Goal: Information Seeking & Learning: Compare options

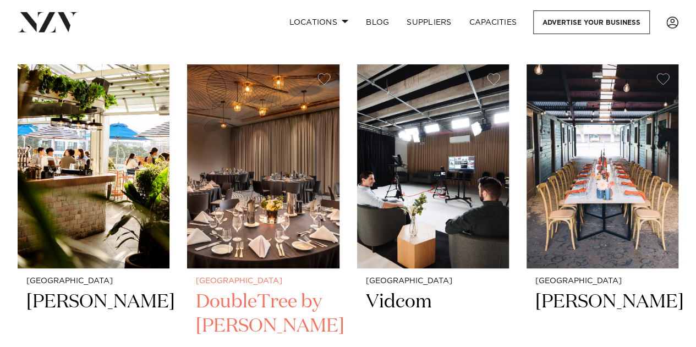
scroll to position [10708, 0]
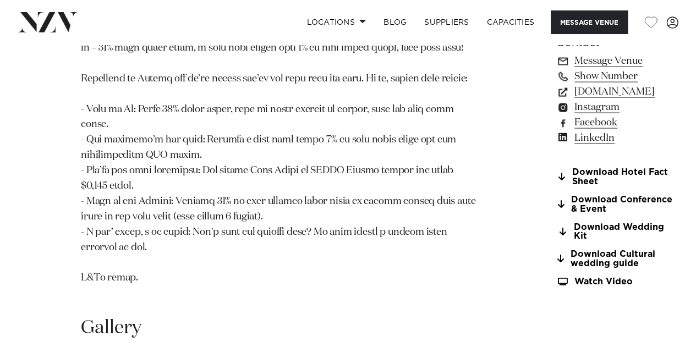
scroll to position [1111, 0]
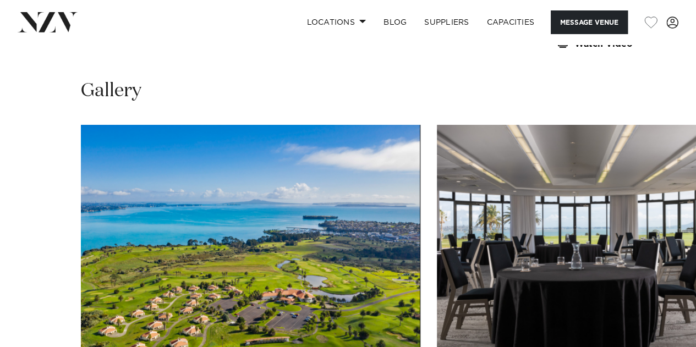
scroll to position [1514, 0]
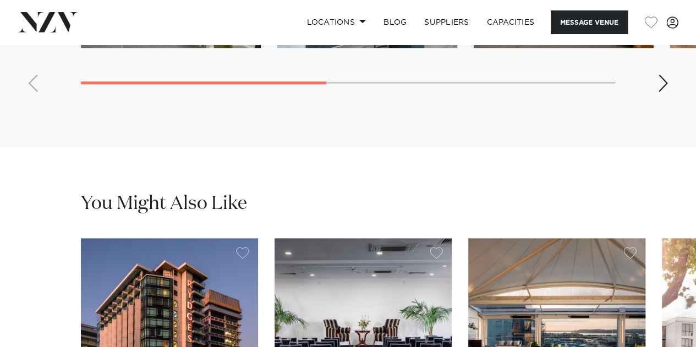
scroll to position [2728, 0]
click at [667, 91] on div "Next slide" at bounding box center [663, 83] width 11 height 18
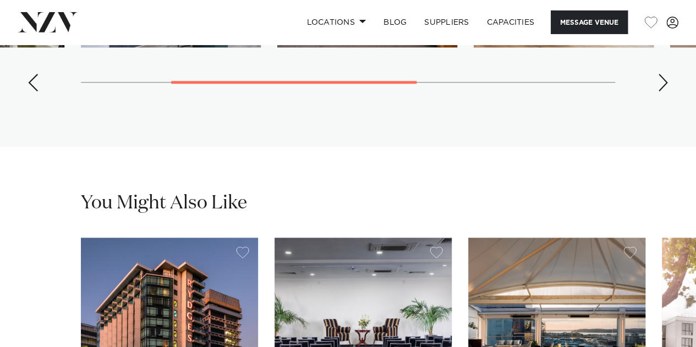
click at [667, 91] on div "Next slide" at bounding box center [663, 83] width 11 height 18
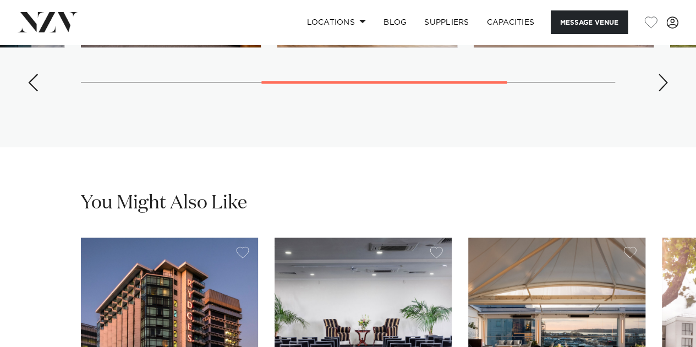
click at [667, 91] on div "Next slide" at bounding box center [663, 83] width 11 height 18
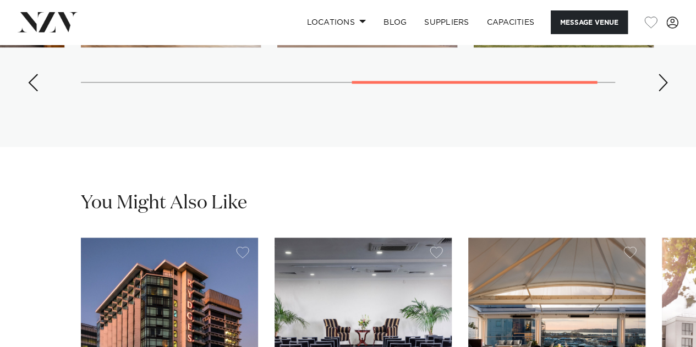
click at [667, 91] on div "Next slide" at bounding box center [663, 83] width 11 height 18
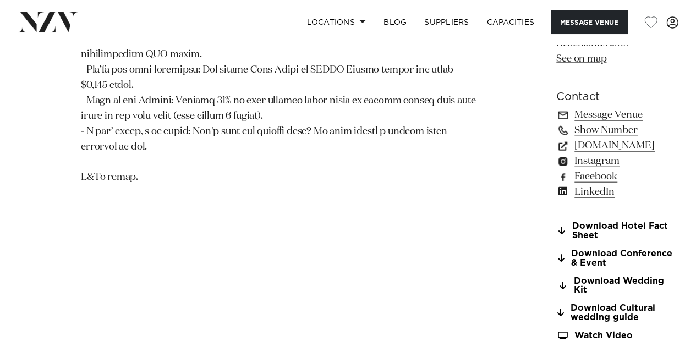
scroll to position [1304, 0]
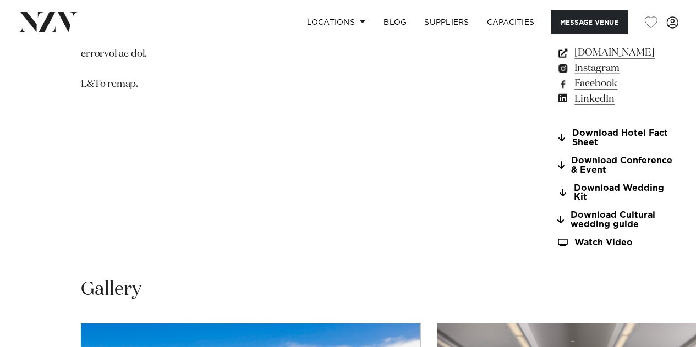
click at [557, 61] on link "www.rydges.com" at bounding box center [616, 52] width 119 height 15
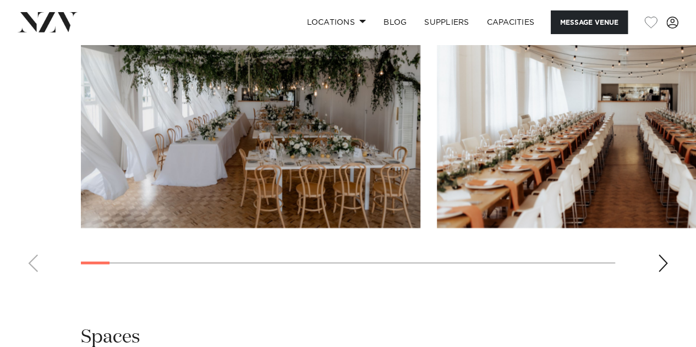
scroll to position [1108, 0]
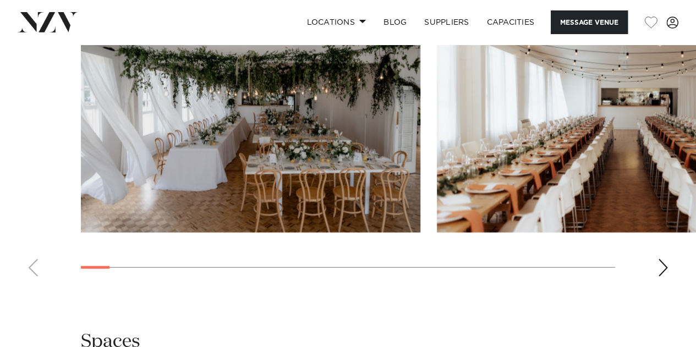
click at [665, 277] on div "Next slide" at bounding box center [663, 268] width 11 height 18
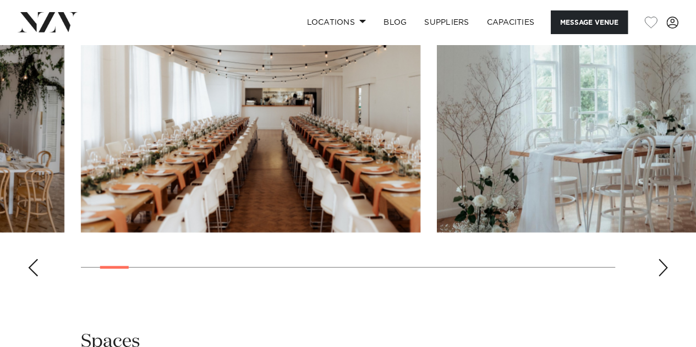
click at [665, 277] on div "Next slide" at bounding box center [663, 268] width 11 height 18
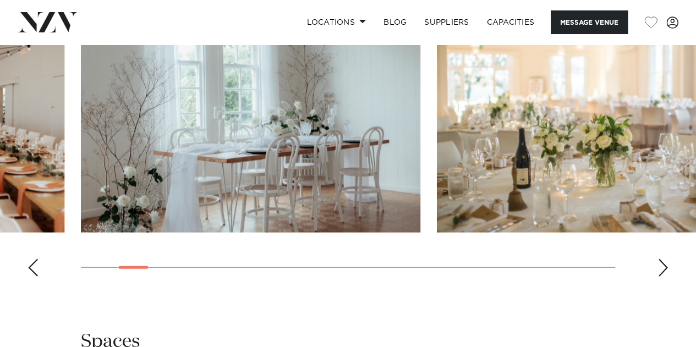
click at [665, 277] on div "Next slide" at bounding box center [663, 268] width 11 height 18
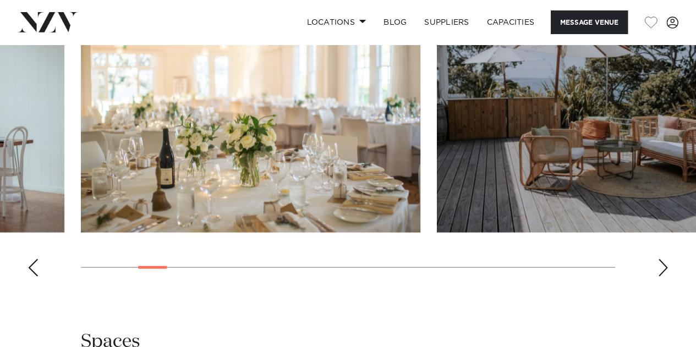
click at [665, 277] on div "Next slide" at bounding box center [663, 268] width 11 height 18
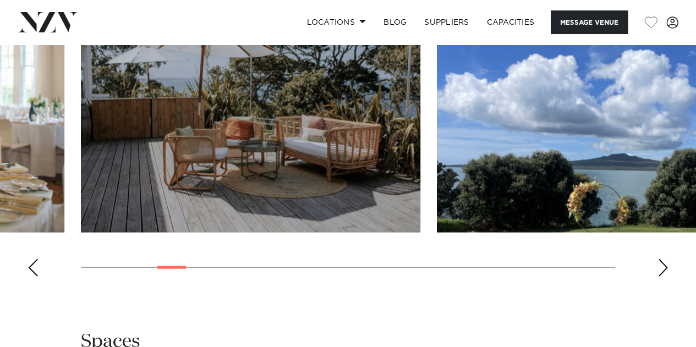
click at [665, 277] on div "Next slide" at bounding box center [663, 268] width 11 height 18
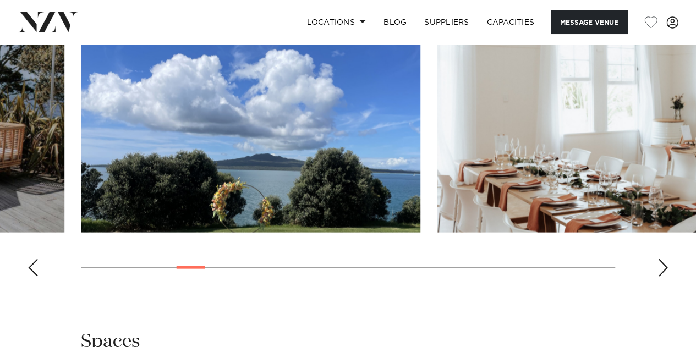
click at [665, 277] on div "Next slide" at bounding box center [663, 268] width 11 height 18
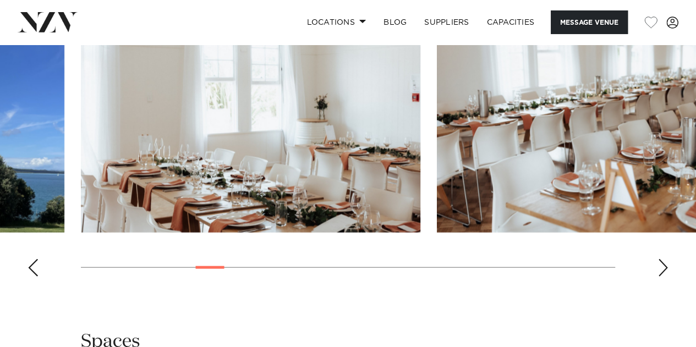
click at [665, 277] on div "Next slide" at bounding box center [663, 268] width 11 height 18
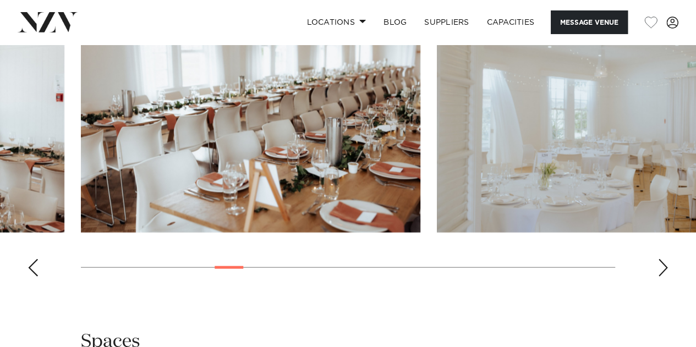
click at [665, 277] on div "Next slide" at bounding box center [663, 268] width 11 height 18
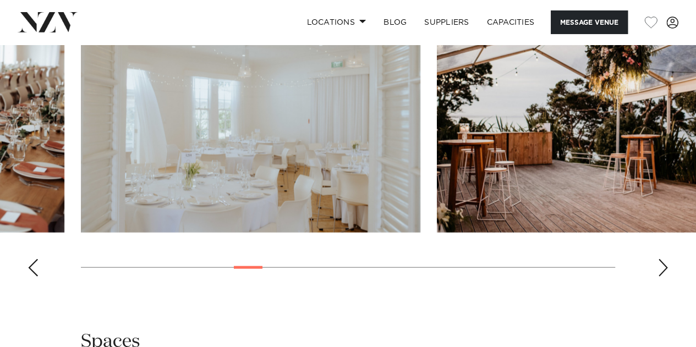
click at [665, 277] on div "Next slide" at bounding box center [663, 268] width 11 height 18
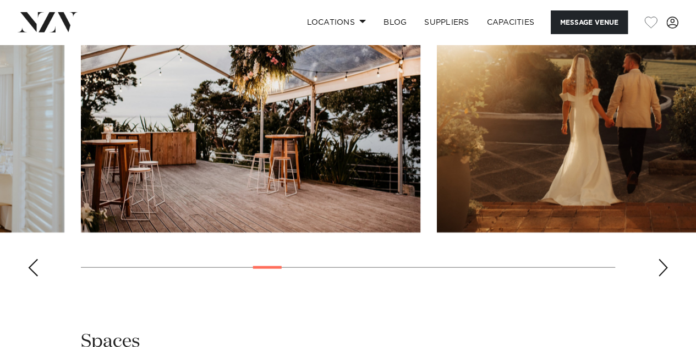
click at [665, 277] on div "Next slide" at bounding box center [663, 268] width 11 height 18
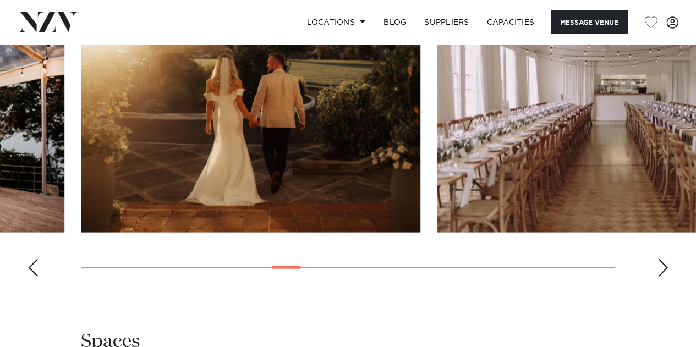
click at [665, 277] on div "Next slide" at bounding box center [663, 268] width 11 height 18
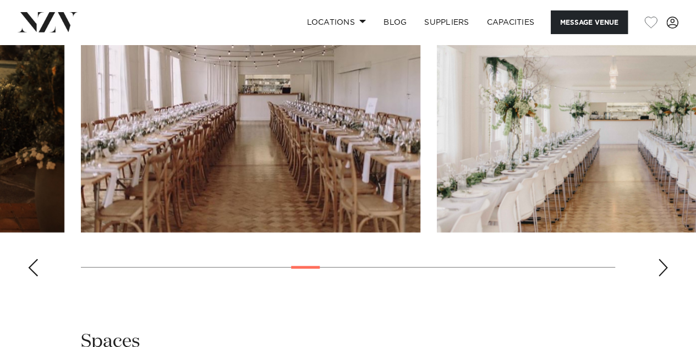
click at [665, 277] on div "Next slide" at bounding box center [663, 268] width 11 height 18
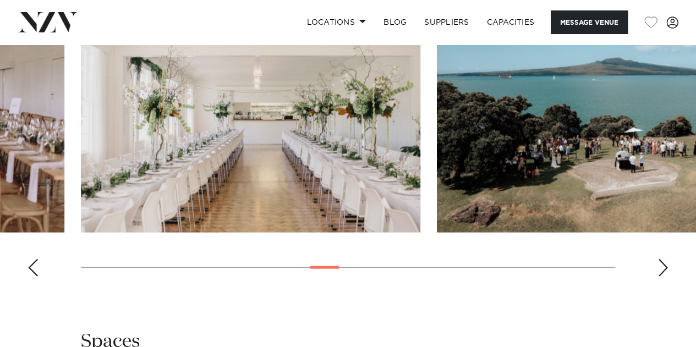
click at [665, 277] on div "Next slide" at bounding box center [663, 268] width 11 height 18
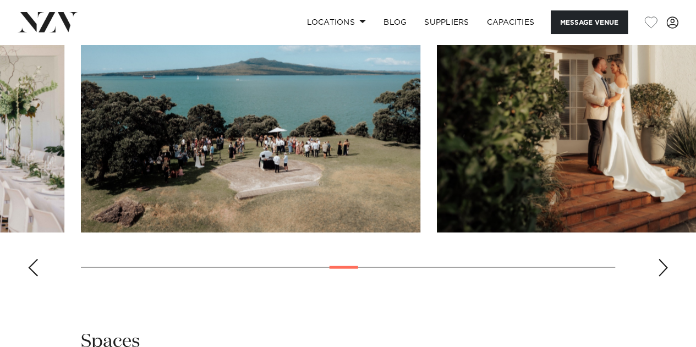
click at [665, 277] on div "Next slide" at bounding box center [663, 268] width 11 height 18
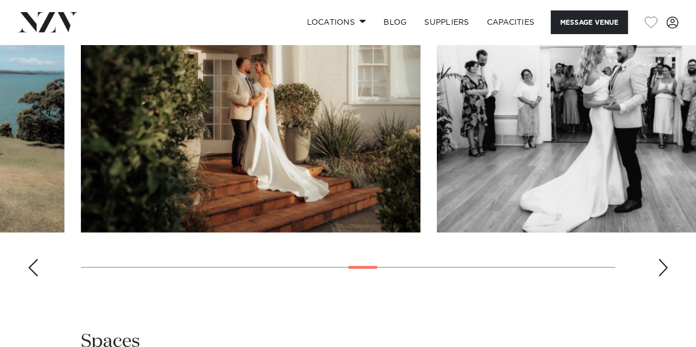
click at [665, 277] on div "Next slide" at bounding box center [663, 268] width 11 height 18
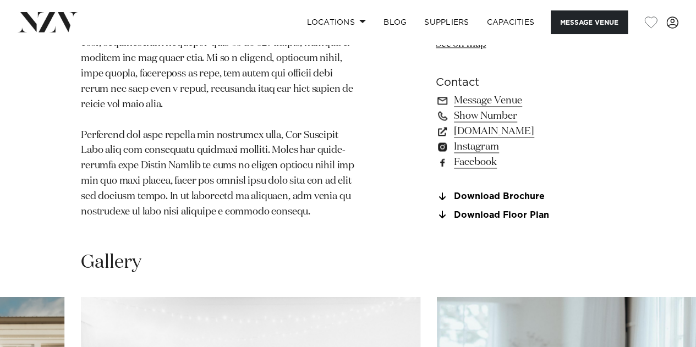
scroll to position [796, 0]
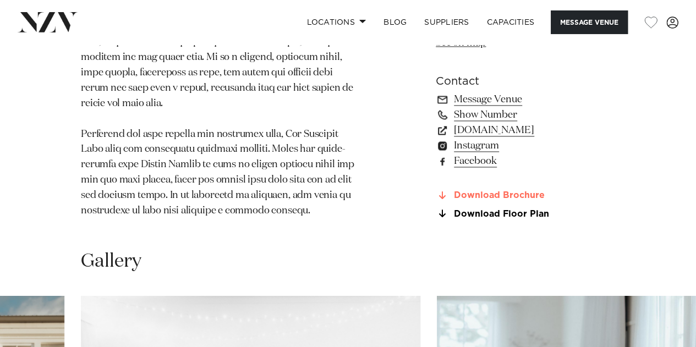
click at [495, 200] on link "Download Brochure" at bounding box center [525, 196] width 179 height 10
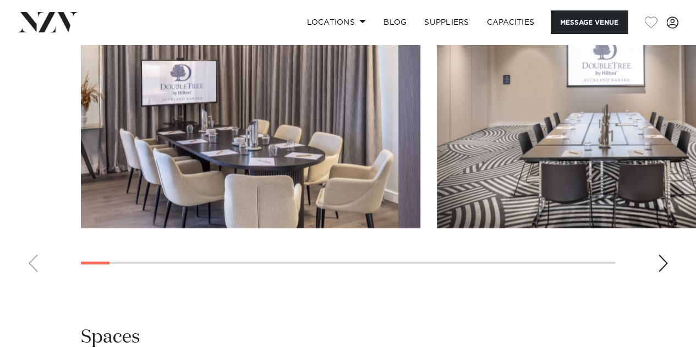
scroll to position [1352, 0]
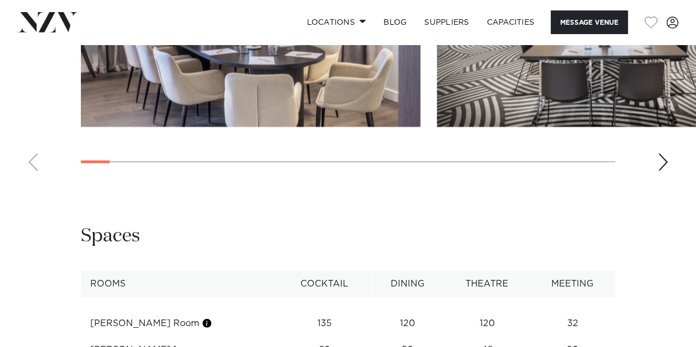
click at [661, 171] on div "Next slide" at bounding box center [663, 163] width 11 height 18
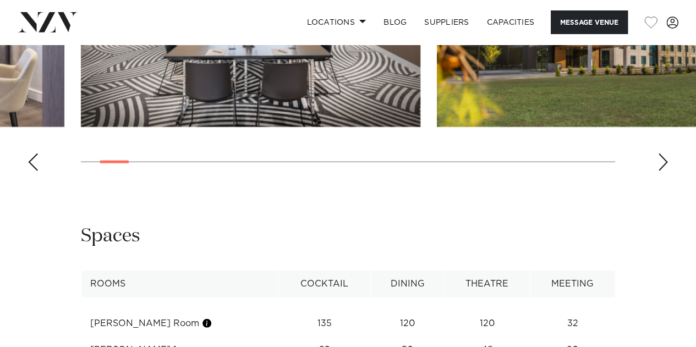
click at [661, 171] on div "Next slide" at bounding box center [663, 163] width 11 height 18
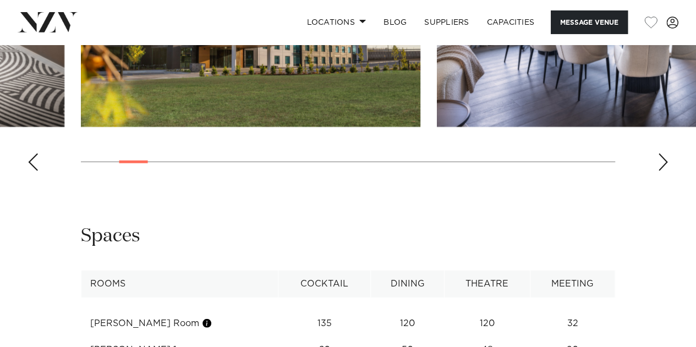
click at [661, 171] on div "Next slide" at bounding box center [663, 163] width 11 height 18
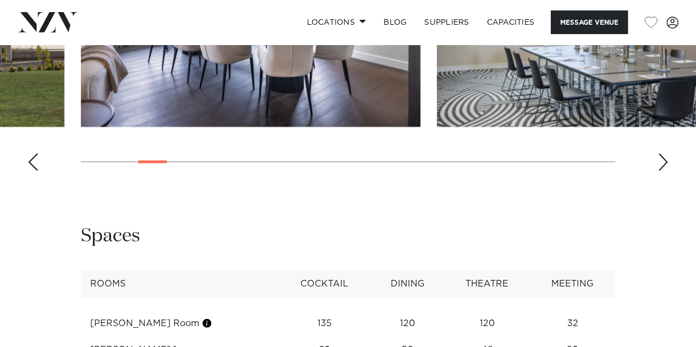
click at [661, 171] on div "Next slide" at bounding box center [663, 163] width 11 height 18
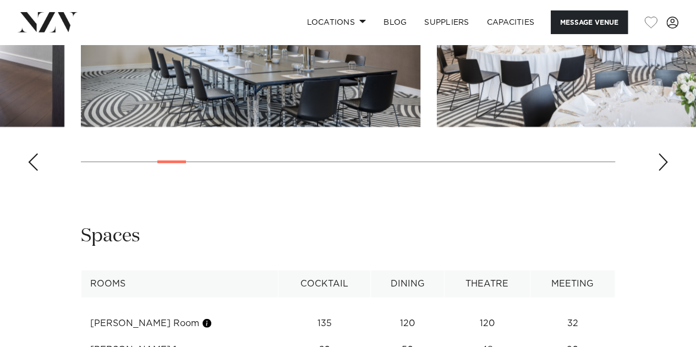
click at [661, 171] on div "Next slide" at bounding box center [663, 163] width 11 height 18
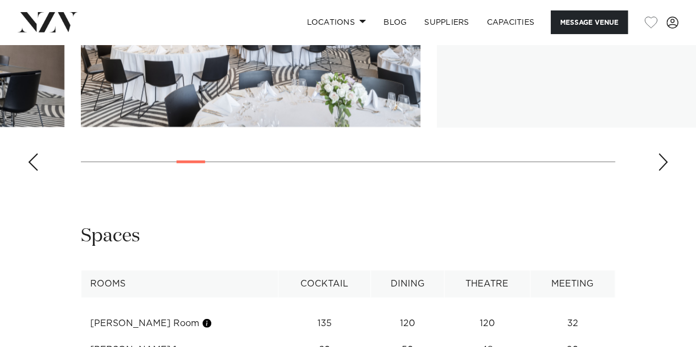
click at [661, 171] on div "Next slide" at bounding box center [663, 163] width 11 height 18
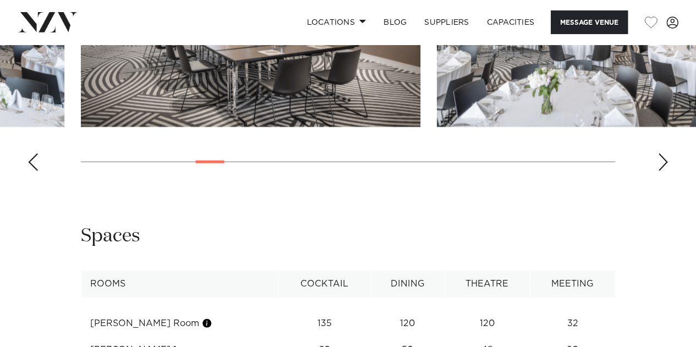
click at [661, 171] on div "Next slide" at bounding box center [663, 163] width 11 height 18
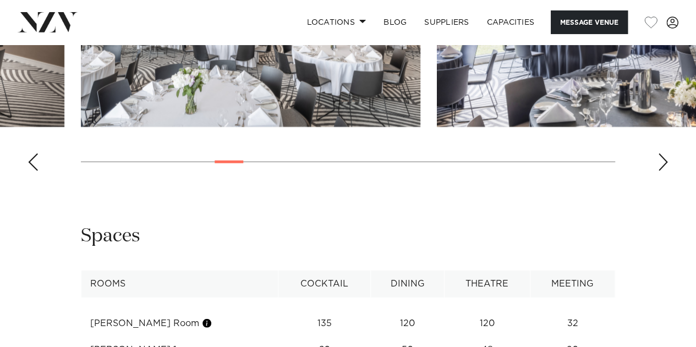
click at [661, 171] on div "Next slide" at bounding box center [663, 163] width 11 height 18
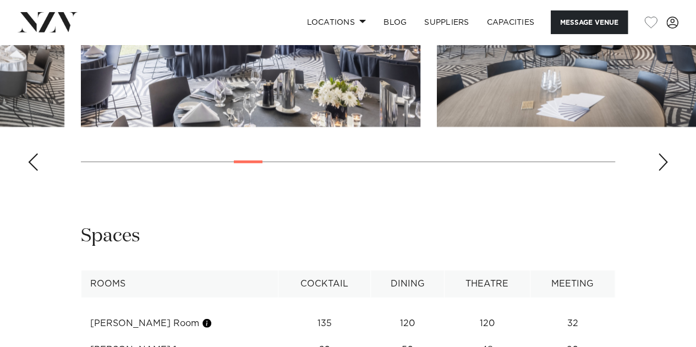
click at [661, 171] on div "Next slide" at bounding box center [663, 163] width 11 height 18
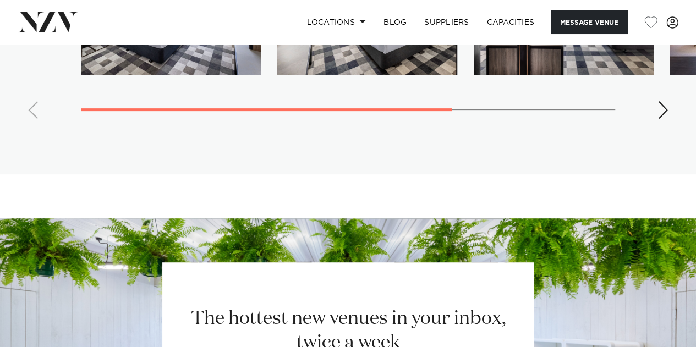
scroll to position [2412, 0]
